Goal: Task Accomplishment & Management: Manage account settings

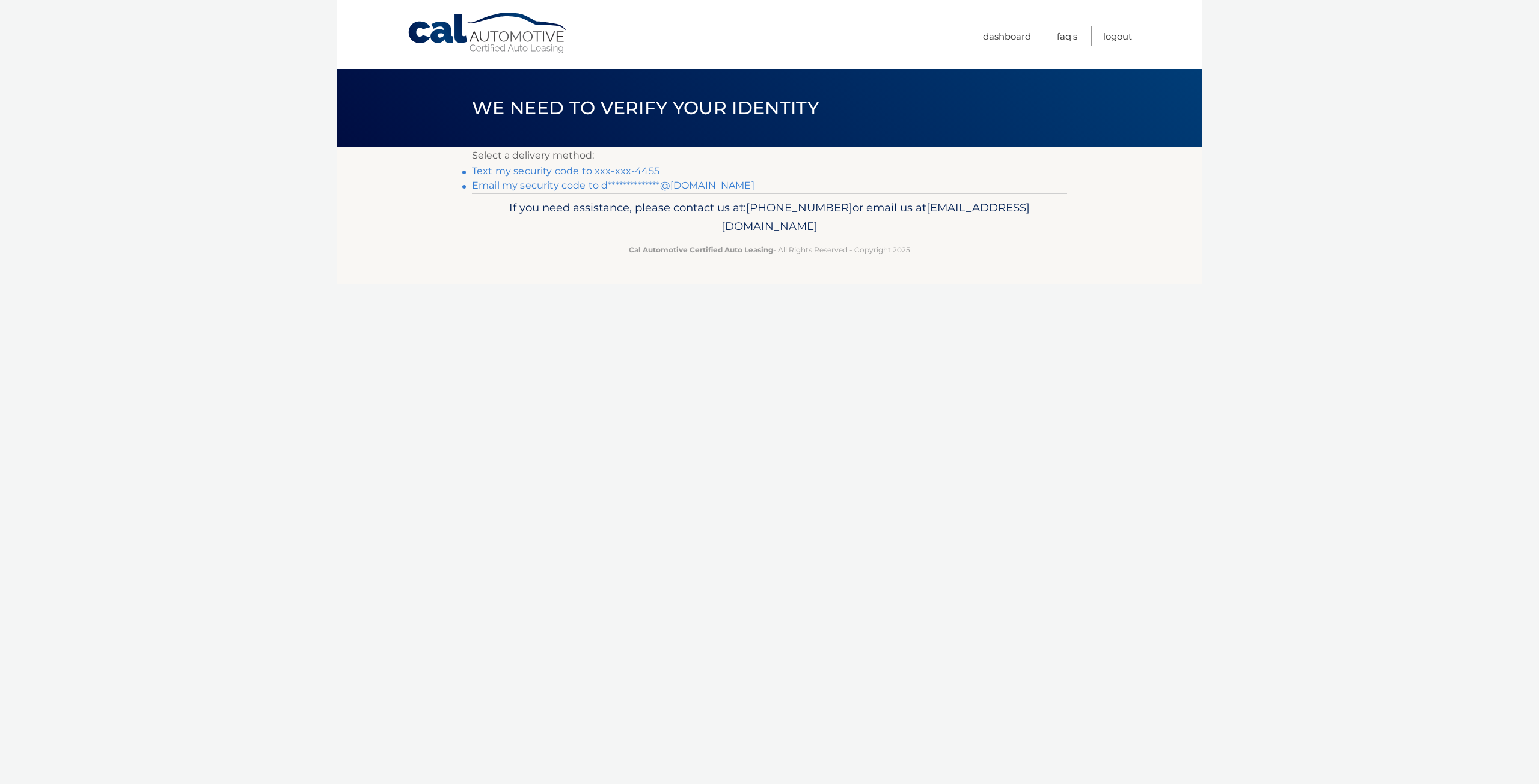
click at [621, 169] on link "Text my security code to xxx-xxx-4455" at bounding box center [566, 171] width 188 height 12
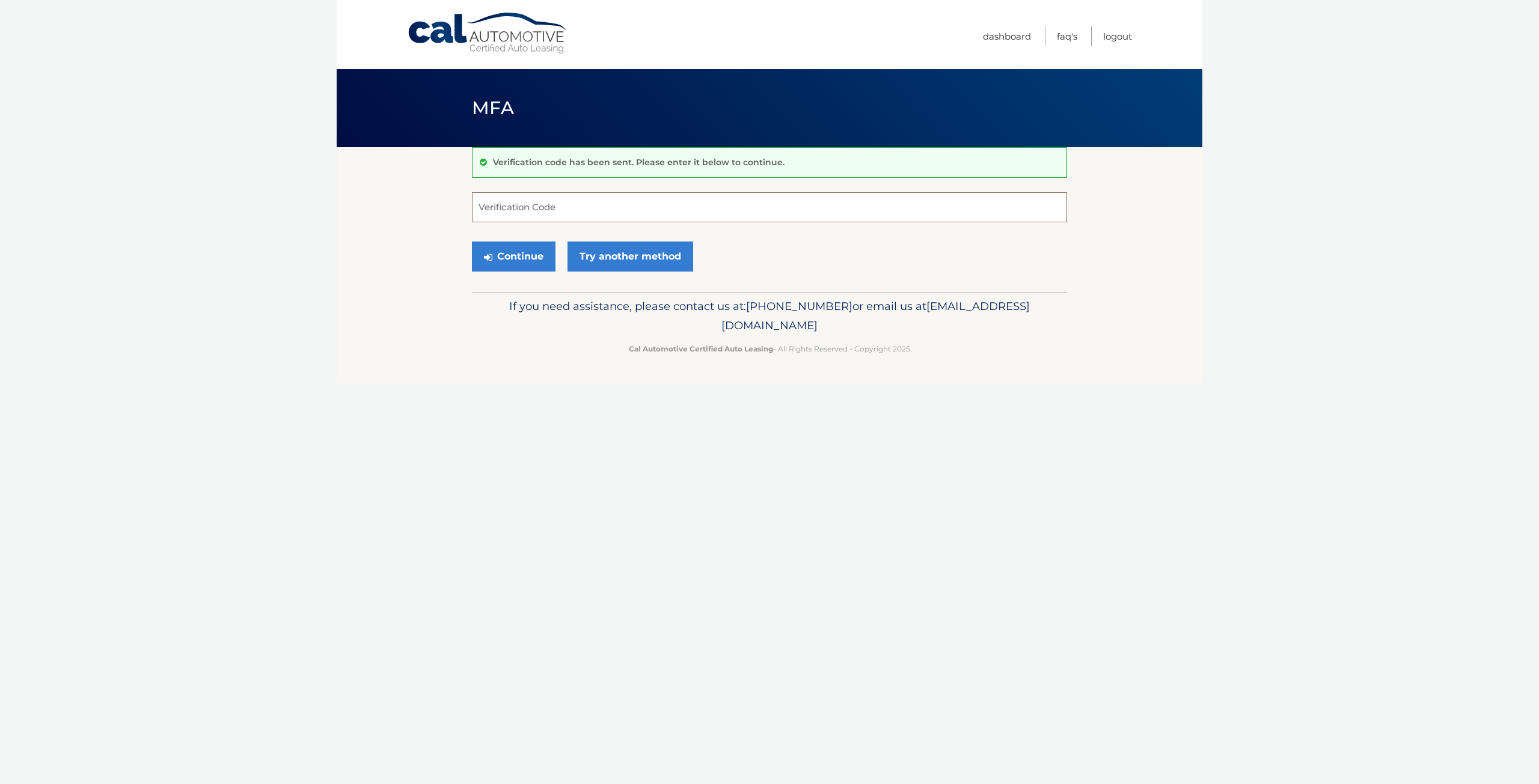
click at [588, 213] on input "Verification Code" at bounding box center [770, 207] width 595 height 30
type input "231637"
click at [524, 255] on button "Continue" at bounding box center [513, 256] width 83 height 30
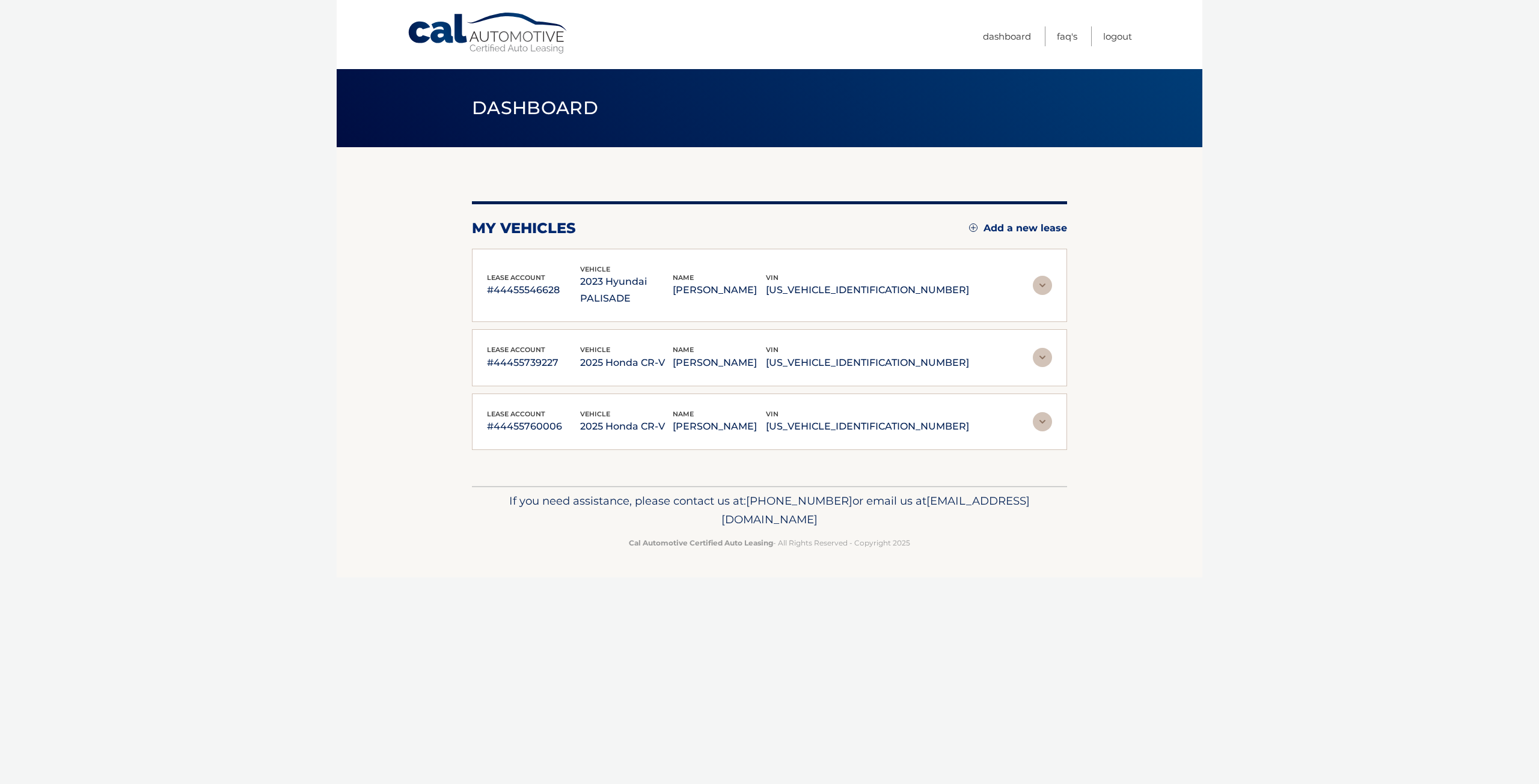
click at [1045, 413] on img at bounding box center [1042, 422] width 20 height 20
